Goal: Task Accomplishment & Management: Manage account settings

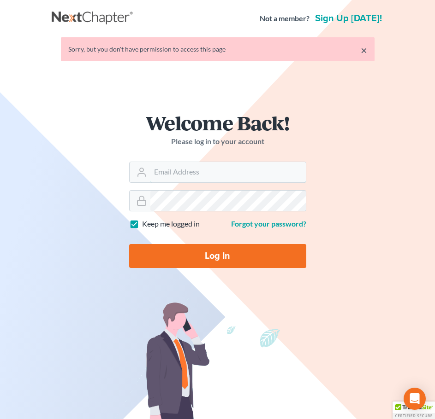
type input "[EMAIL_ADDRESS][DOMAIN_NAME]"
click at [197, 269] on form "Welcome Back! Please log in to your account Email Address [EMAIL_ADDRESS][DOMAI…" at bounding box center [217, 194] width 221 height 207
click at [178, 253] on input "Log In" at bounding box center [217, 256] width 177 height 24
type input "Thinking..."
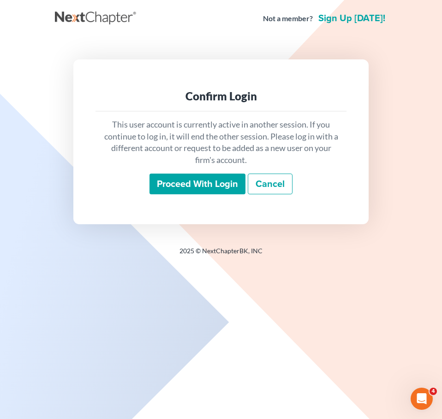
click at [204, 182] on input "Proceed with login" at bounding box center [197, 184] width 96 height 21
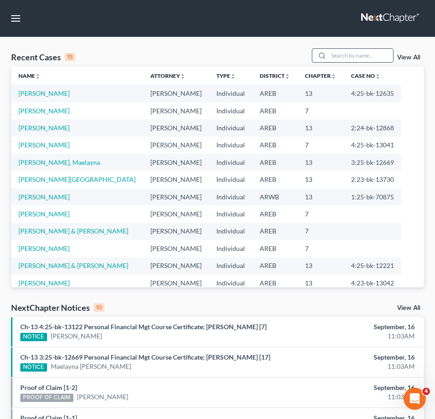
click at [375, 58] on input "search" at bounding box center [360, 55] width 65 height 13
type input "monta"
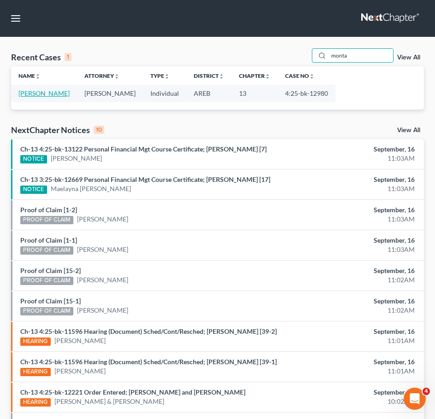
click at [63, 96] on link "Montague, Shantera" at bounding box center [43, 93] width 51 height 8
select select "0"
select select "2"
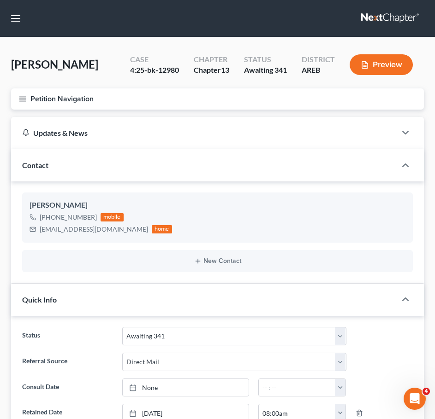
click at [22, 97] on line "button" at bounding box center [22, 97] width 6 height 0
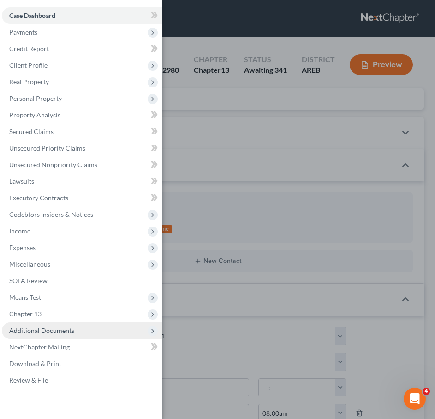
click at [101, 330] on span "Additional Documents" at bounding box center [82, 331] width 160 height 17
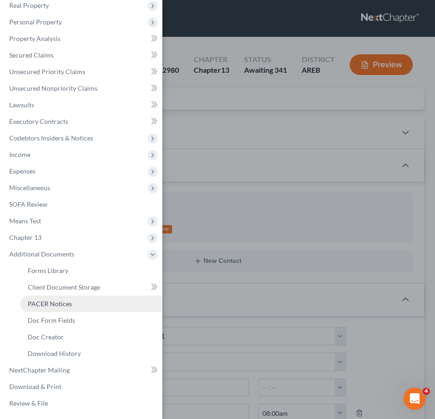
click at [54, 304] on span "PACER Notices" at bounding box center [50, 304] width 44 height 8
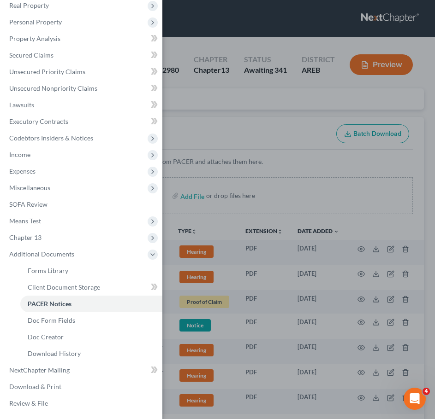
click at [257, 108] on div "Case Dashboard Payments Invoices Payments Payments Credit Report Client Profile" at bounding box center [217, 209] width 435 height 419
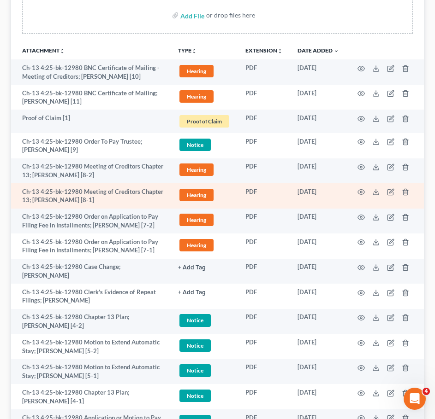
scroll to position [181, 0]
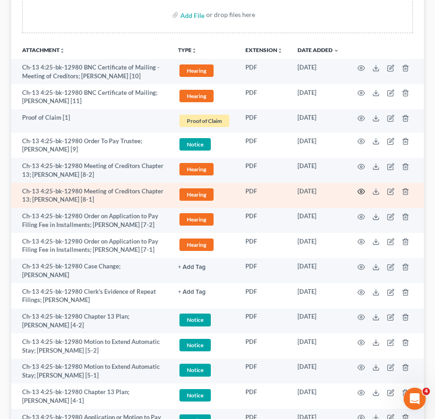
click at [361, 190] on icon "button" at bounding box center [360, 191] width 7 height 7
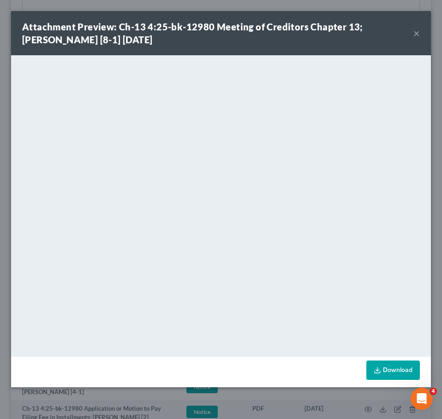
click at [416, 31] on button "×" at bounding box center [416, 33] width 6 height 11
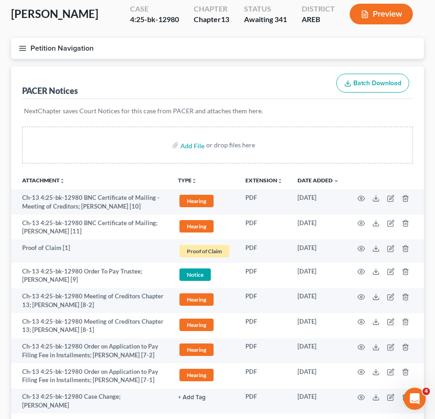
scroll to position [0, 0]
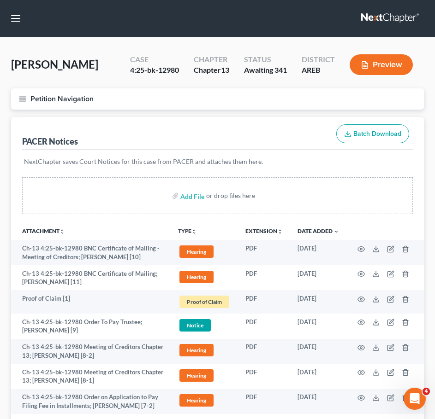
click at [24, 99] on line "button" at bounding box center [22, 99] width 6 height 0
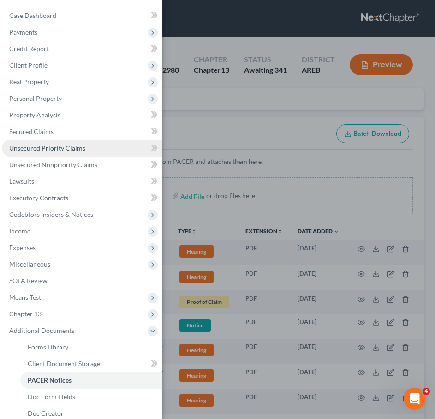
click at [41, 148] on span "Unsecured Priority Claims" at bounding box center [47, 148] width 76 height 8
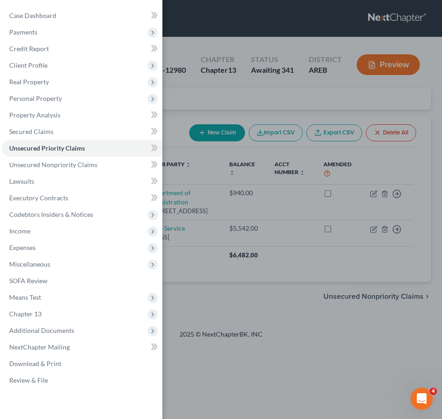
click at [271, 100] on div "Case Dashboard Payments Invoices Payments Payments Credit Report Client Profile" at bounding box center [221, 209] width 442 height 419
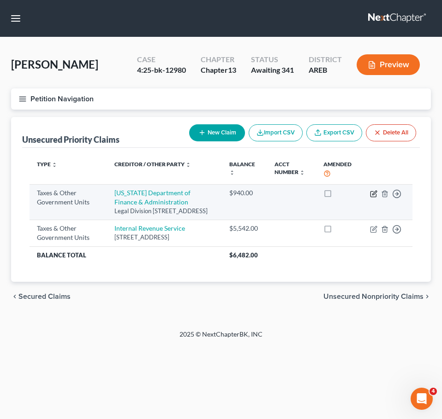
click at [372, 193] on icon "button" at bounding box center [373, 193] width 7 height 7
select select "2"
select select "0"
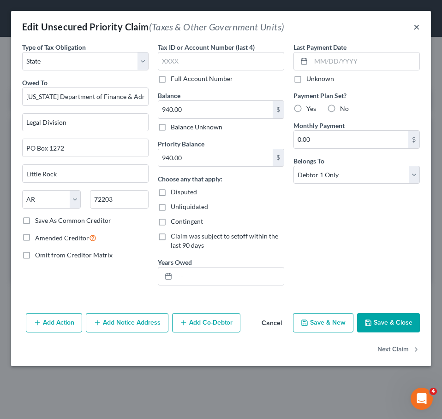
click at [418, 26] on button "×" at bounding box center [416, 26] width 6 height 11
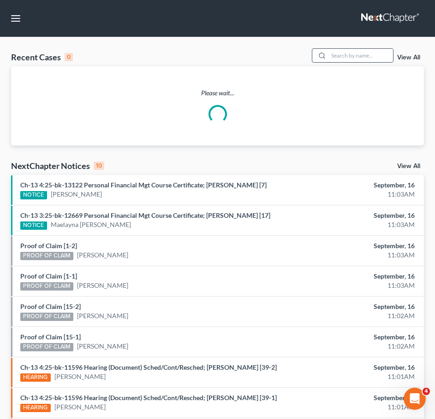
click at [347, 54] on input "search" at bounding box center [360, 55] width 65 height 13
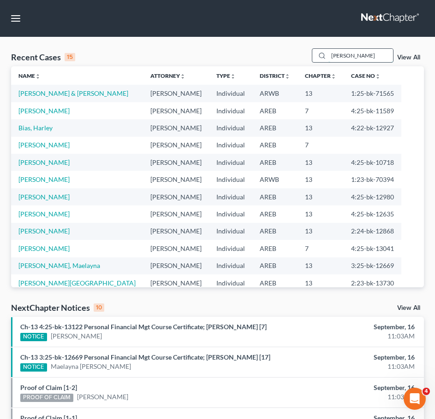
type input "freeman"
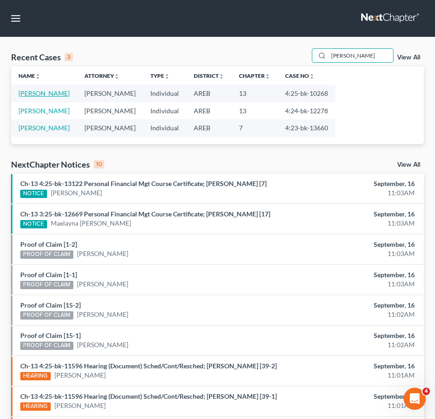
click at [39, 93] on link "Freeman, Terri" at bounding box center [43, 93] width 51 height 8
select select "6"
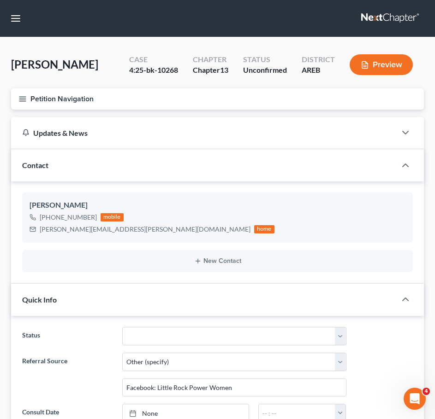
click at [21, 97] on line "button" at bounding box center [22, 97] width 6 height 0
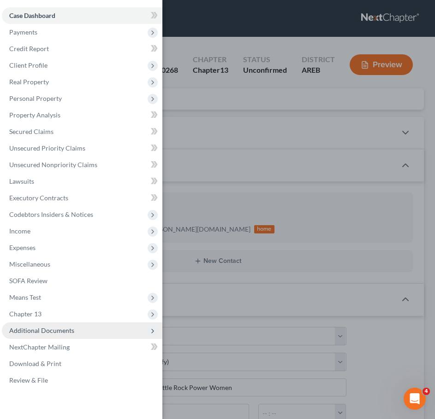
click at [95, 329] on span "Additional Documents" at bounding box center [82, 331] width 160 height 17
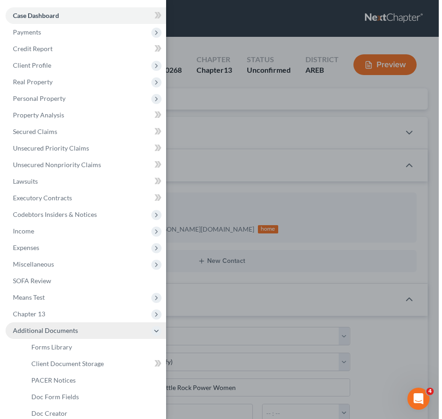
scroll to position [9, 0]
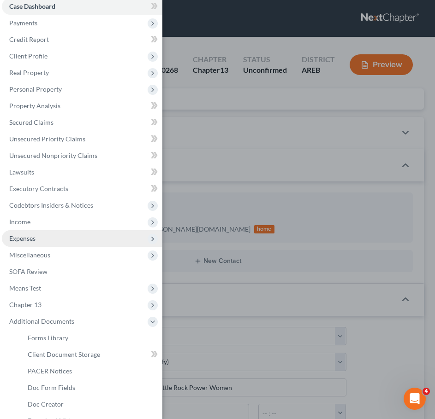
click at [38, 233] on span "Expenses" at bounding box center [82, 238] width 160 height 17
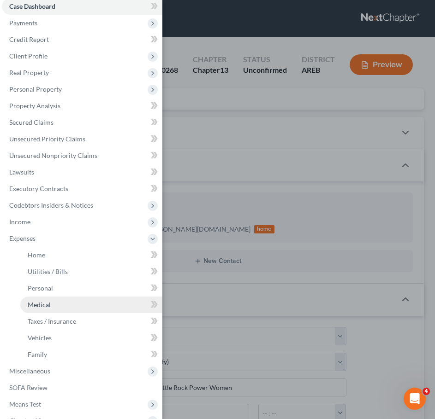
click at [59, 301] on link "Medical" at bounding box center [91, 305] width 142 height 17
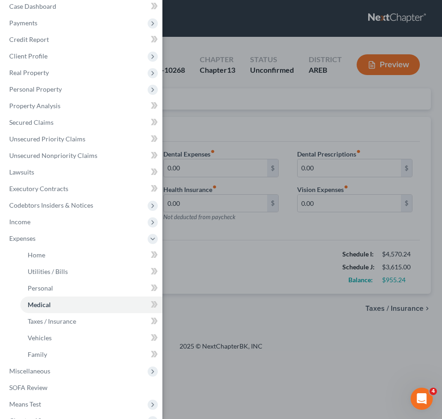
click at [271, 142] on div "Case Dashboard Payments Invoices Payments Payments Credit Report Client Profile" at bounding box center [221, 209] width 442 height 419
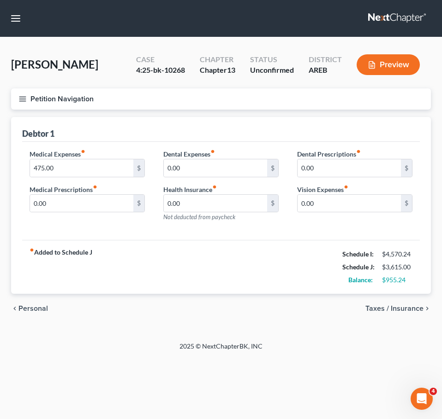
click at [387, 311] on span "Taxes / Insurance" at bounding box center [394, 308] width 58 height 7
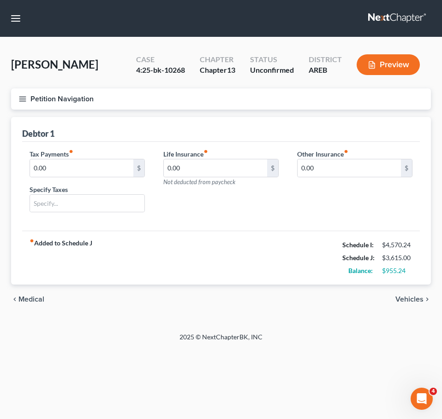
click at [28, 300] on span "Medical" at bounding box center [31, 299] width 26 height 7
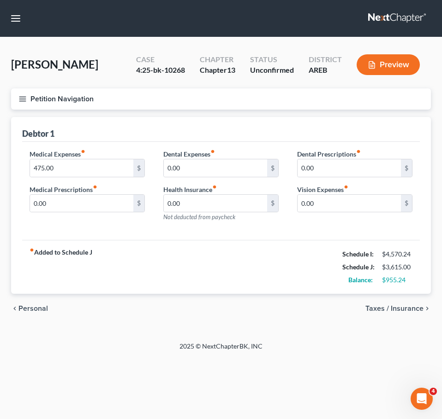
click at [31, 309] on span "Personal" at bounding box center [33, 308] width 30 height 7
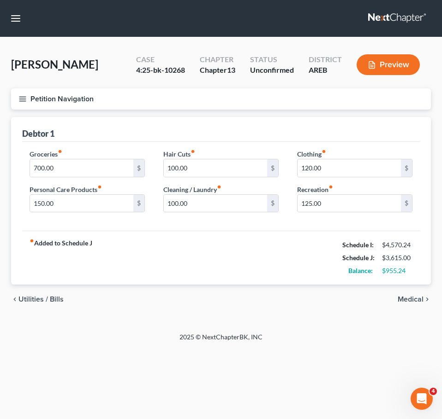
click at [419, 300] on span "Medical" at bounding box center [410, 299] width 26 height 7
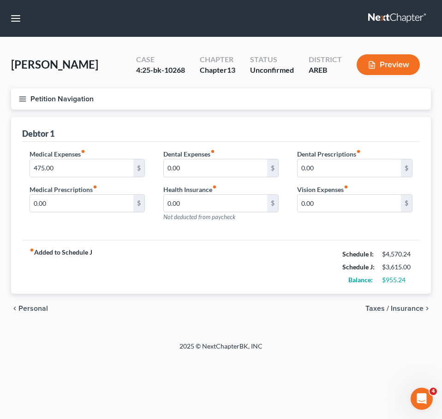
click at [20, 95] on icon "button" at bounding box center [22, 99] width 8 height 8
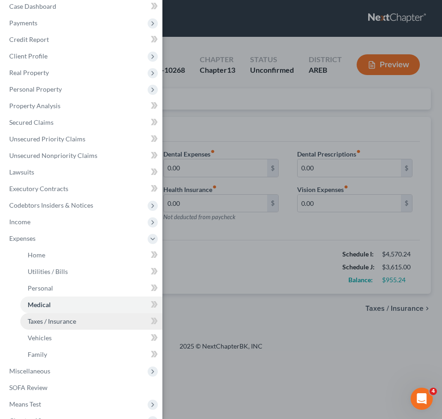
scroll to position [93, 0]
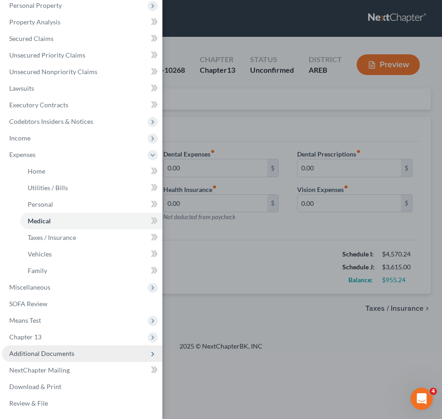
click at [57, 355] on span "Additional Documents" at bounding box center [41, 354] width 65 height 8
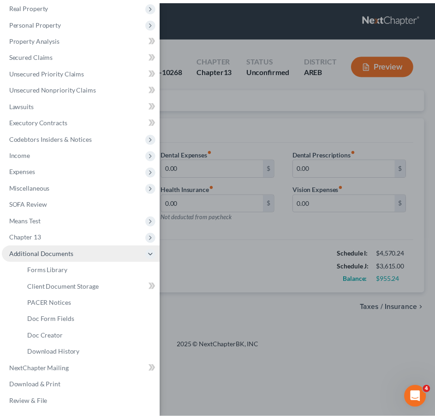
scroll to position [77, 0]
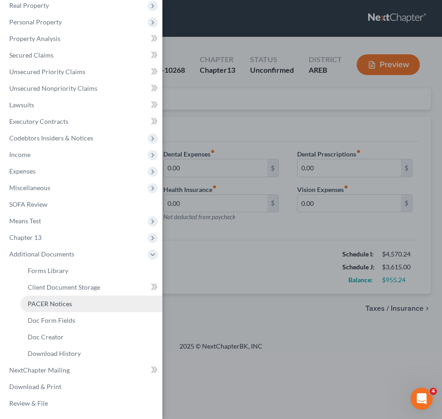
click at [49, 302] on span "PACER Notices" at bounding box center [50, 304] width 44 height 8
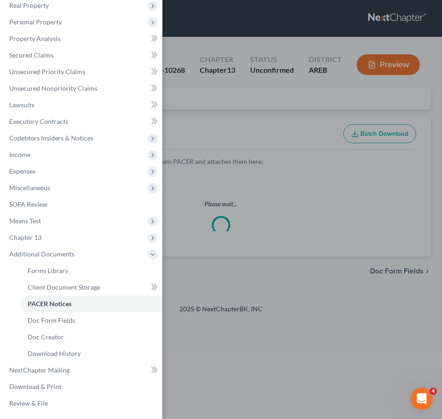
click at [284, 145] on div "Case Dashboard Payments Invoices Payments Payments Credit Report Client Profile" at bounding box center [221, 209] width 442 height 419
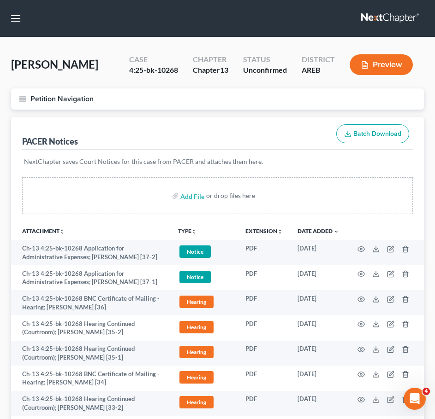
click at [287, 124] on div "PACER Notices Batch Download" at bounding box center [217, 133] width 390 height 33
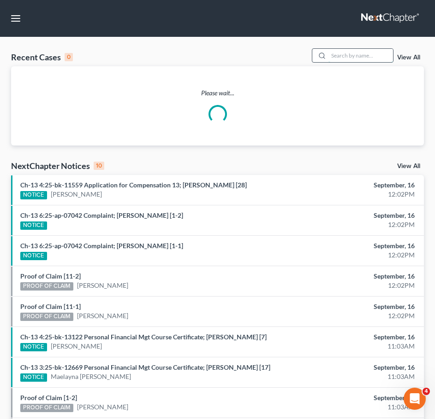
click at [372, 57] on input "search" at bounding box center [360, 55] width 65 height 13
type input "bedford"
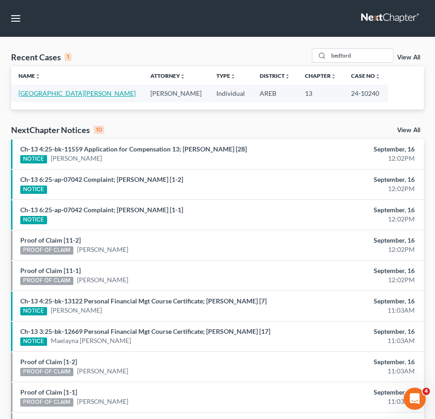
click at [38, 97] on link "Bedford, Delana" at bounding box center [76, 93] width 117 height 8
select select "2"
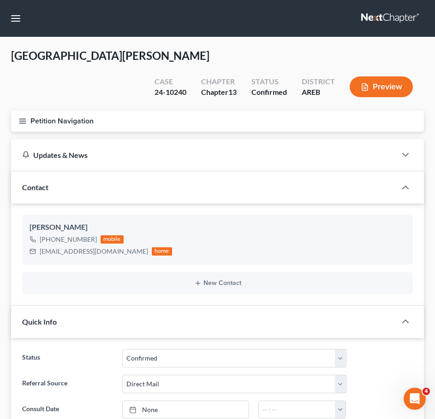
click at [18, 111] on button "Petition Navigation" at bounding box center [217, 121] width 413 height 21
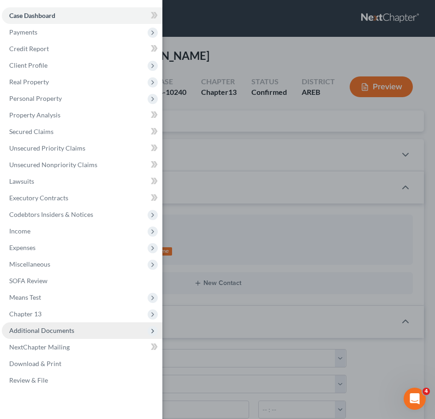
click at [80, 330] on span "Additional Documents" at bounding box center [82, 331] width 160 height 17
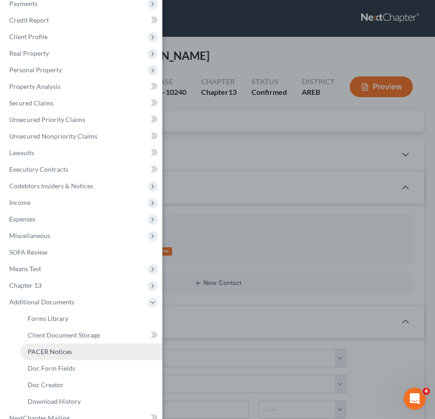
click at [72, 347] on link "PACER Notices" at bounding box center [91, 352] width 142 height 17
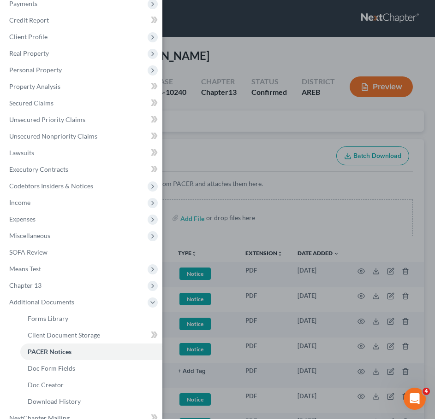
click at [328, 206] on div "Case Dashboard Payments Invoices Payments Payments Credit Report Client Profile" at bounding box center [217, 209] width 435 height 419
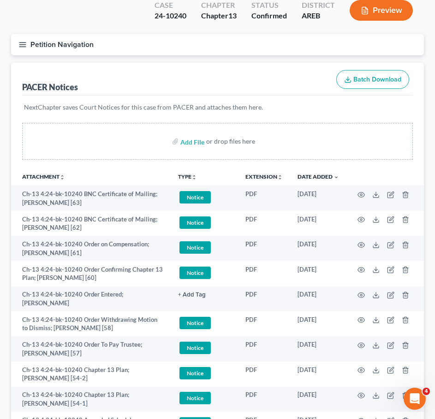
scroll to position [78, 0]
